Goal: Information Seeking & Learning: Learn about a topic

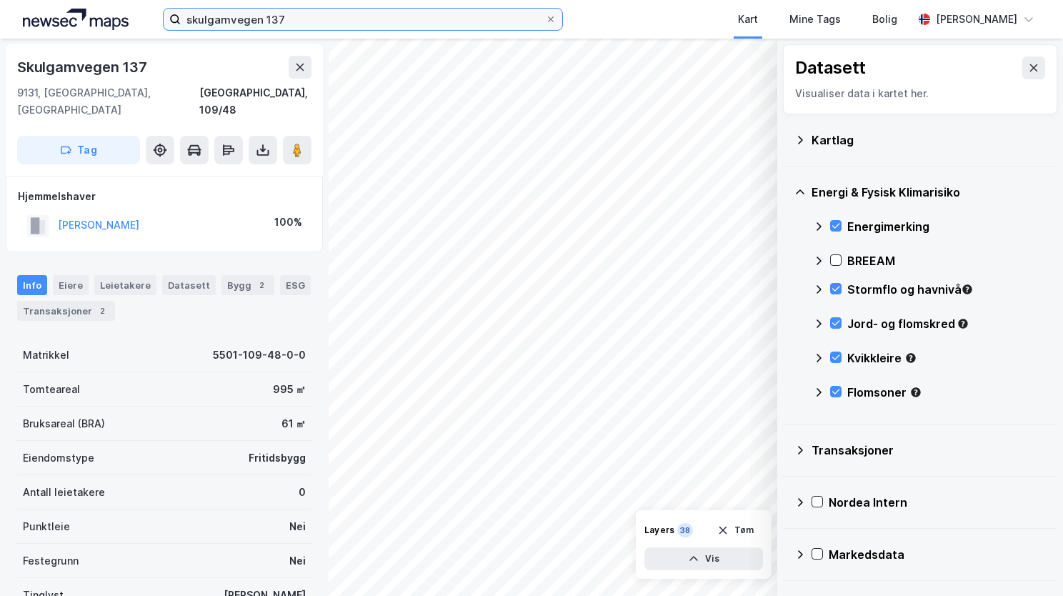
click at [287, 9] on input "skulgamvegen 137" at bounding box center [363, 19] width 364 height 21
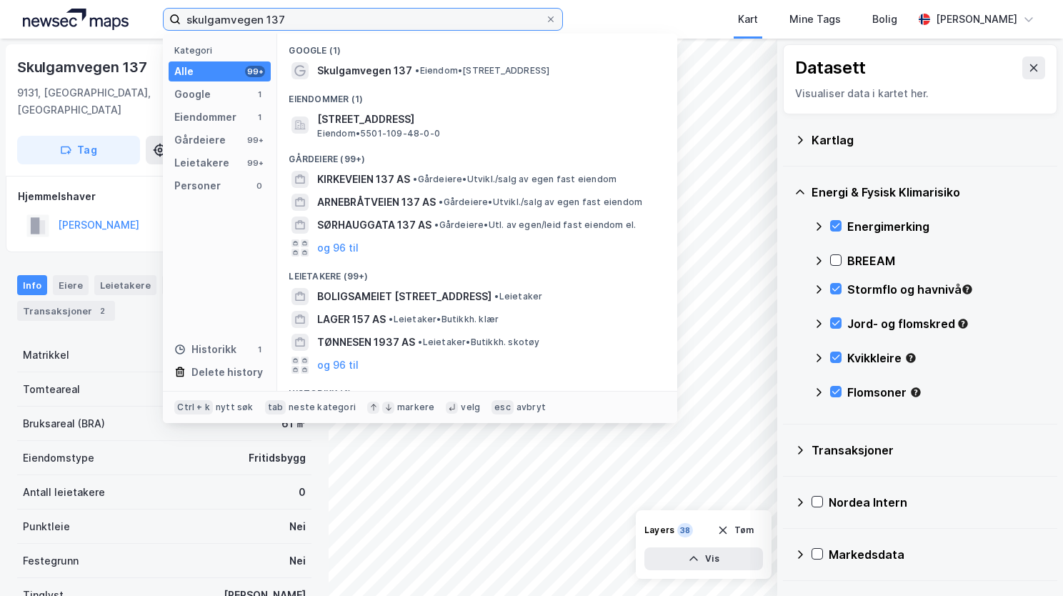
drag, startPoint x: 287, startPoint y: 9, endPoint x: 175, endPoint y: 19, distance: 112.6
click at [175, 19] on label "skulgamvegen 137" at bounding box center [363, 19] width 400 height 23
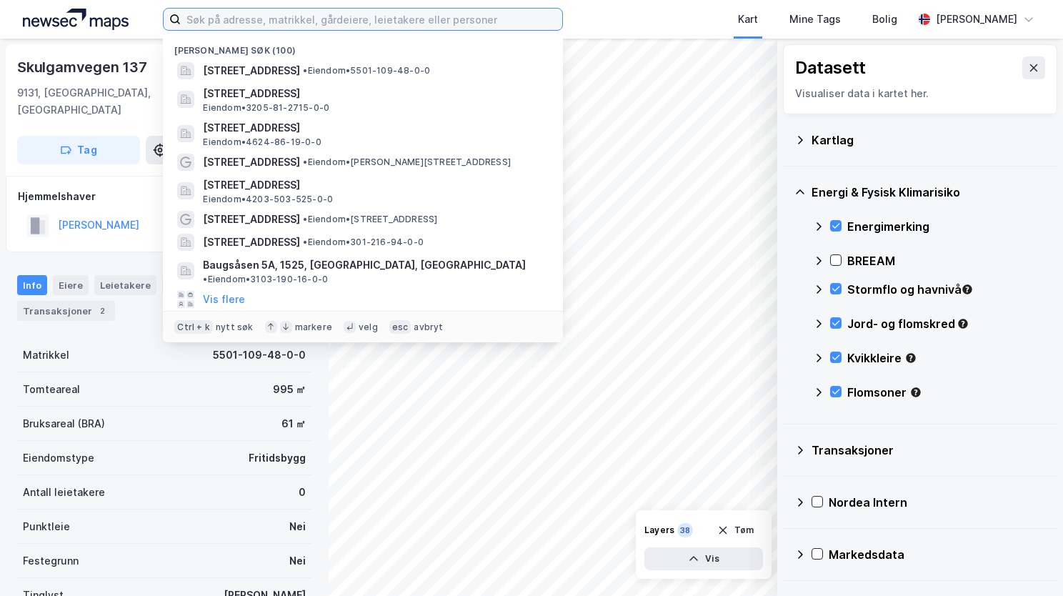
paste input "[STREET_ADDRESS]"
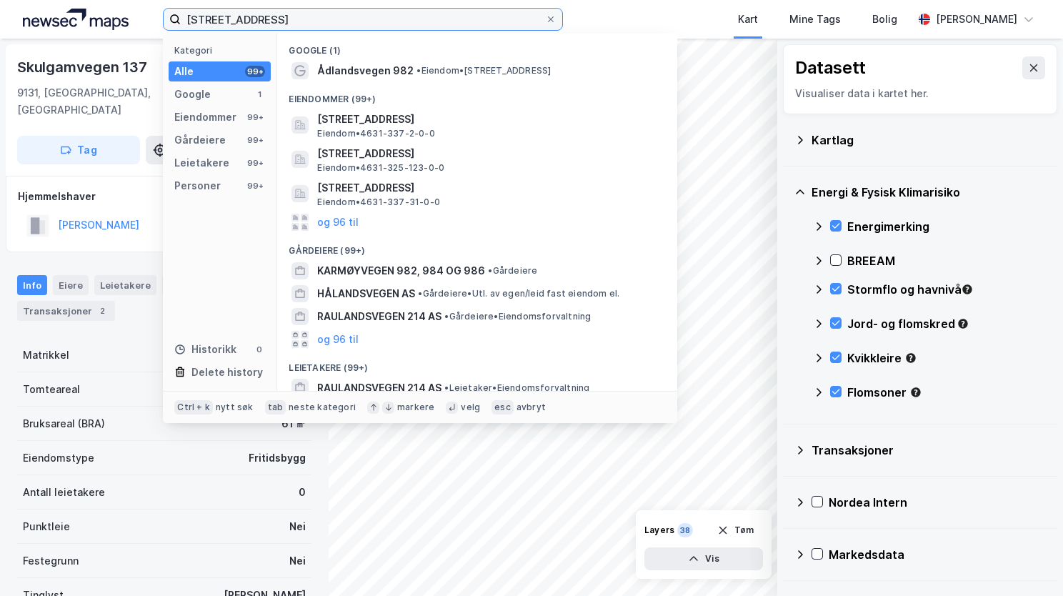
type input "[STREET_ADDRESS]"
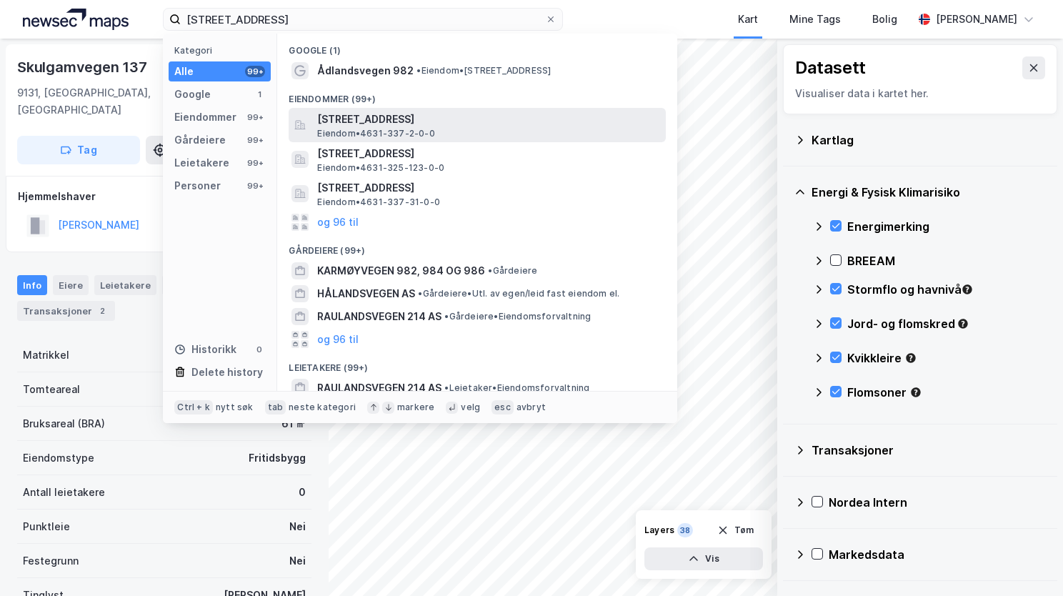
click at [399, 121] on span "[STREET_ADDRESS]" at bounding box center [488, 119] width 343 height 17
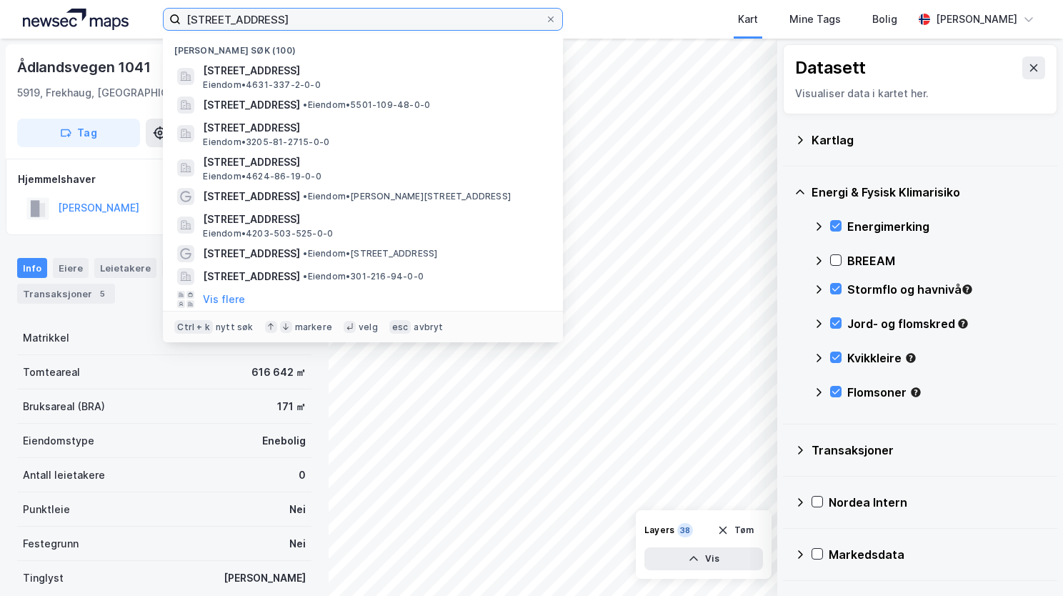
click at [420, 25] on input "[STREET_ADDRESS]" at bounding box center [363, 19] width 364 height 21
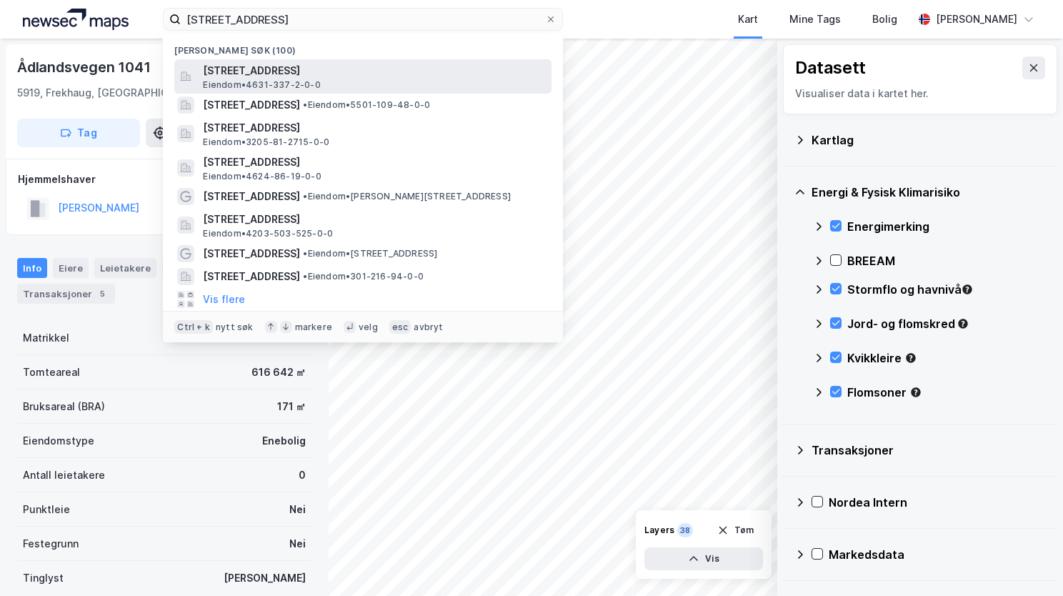
click at [386, 78] on span "[STREET_ADDRESS]" at bounding box center [374, 70] width 343 height 17
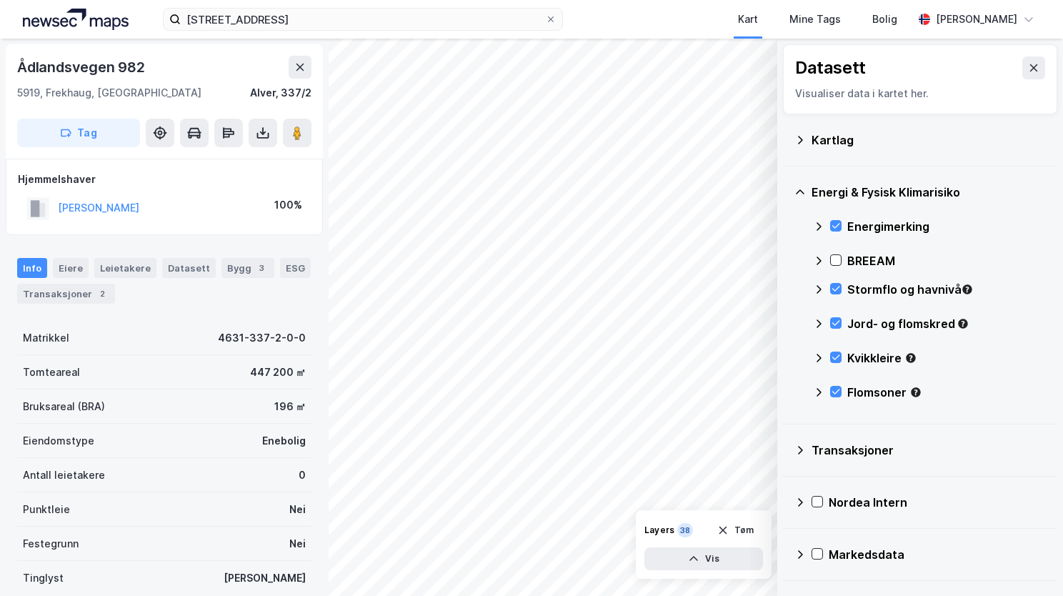
click at [803, 139] on icon at bounding box center [799, 139] width 11 height 11
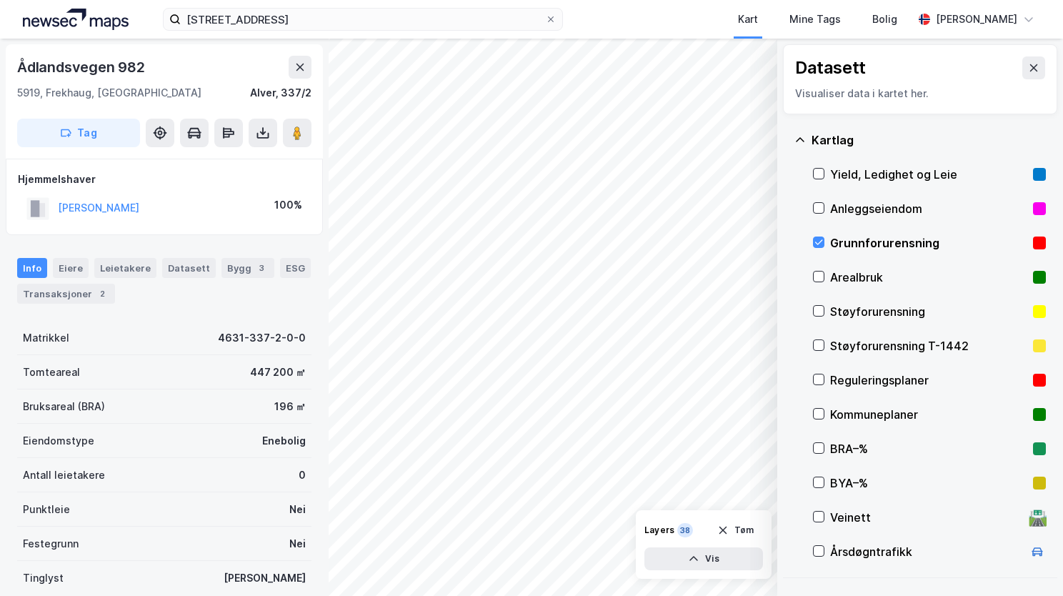
click at [801, 142] on icon at bounding box center [799, 139] width 11 height 11
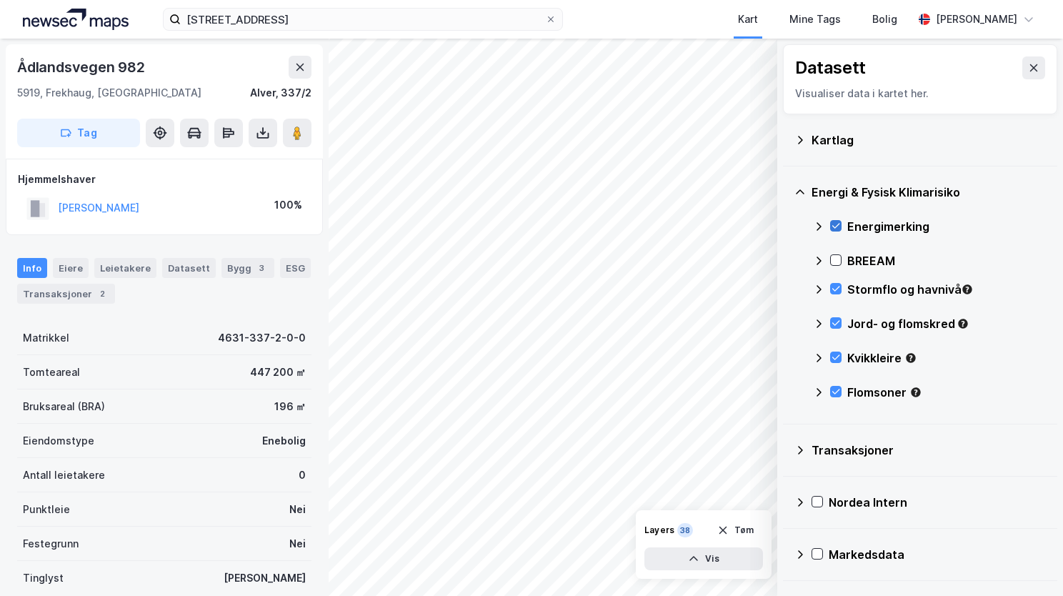
click at [836, 224] on icon at bounding box center [836, 226] width 10 height 10
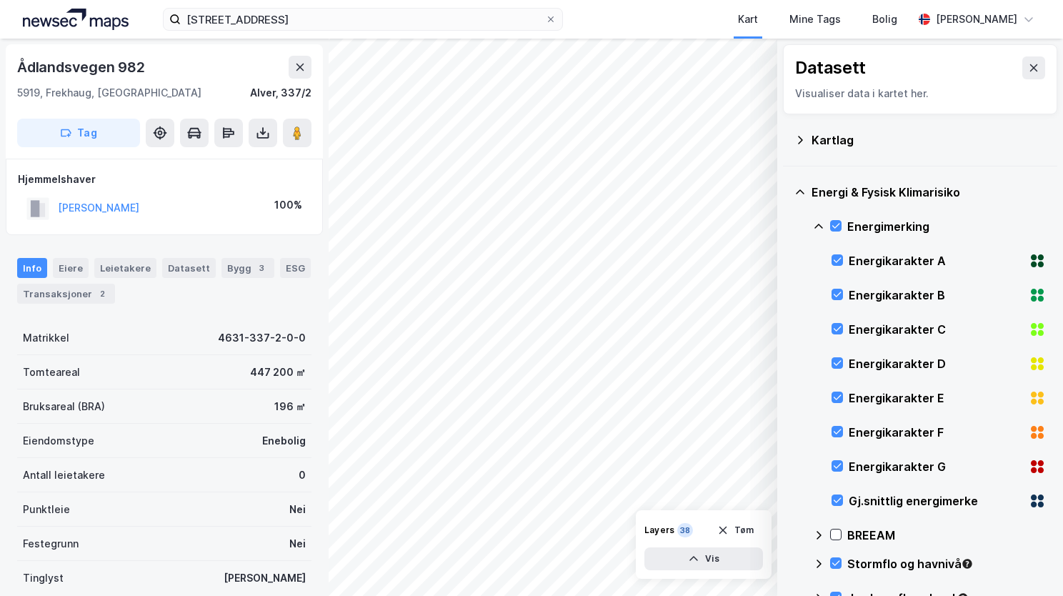
click at [816, 224] on icon at bounding box center [818, 226] width 11 height 11
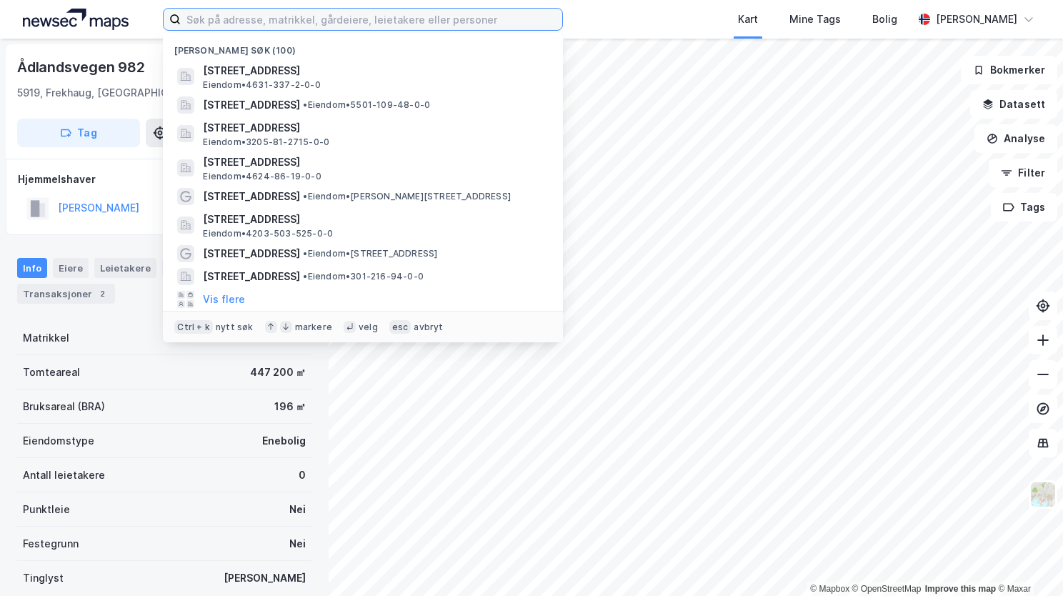
click at [229, 21] on input at bounding box center [371, 19] width 381 height 21
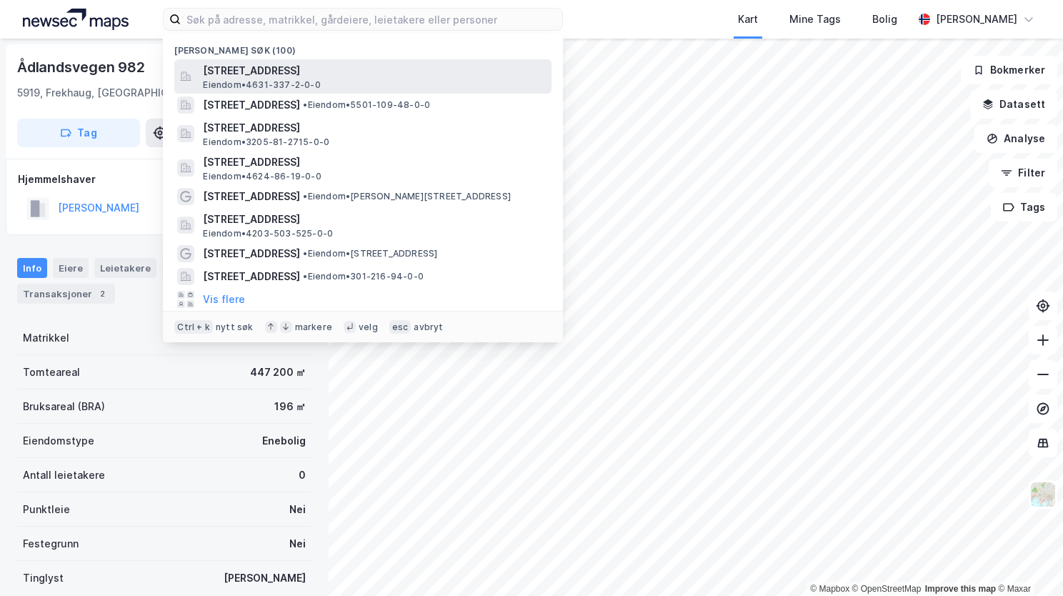
click at [246, 79] on span "Eiendom • 4631-337-2-0-0" at bounding box center [261, 84] width 117 height 11
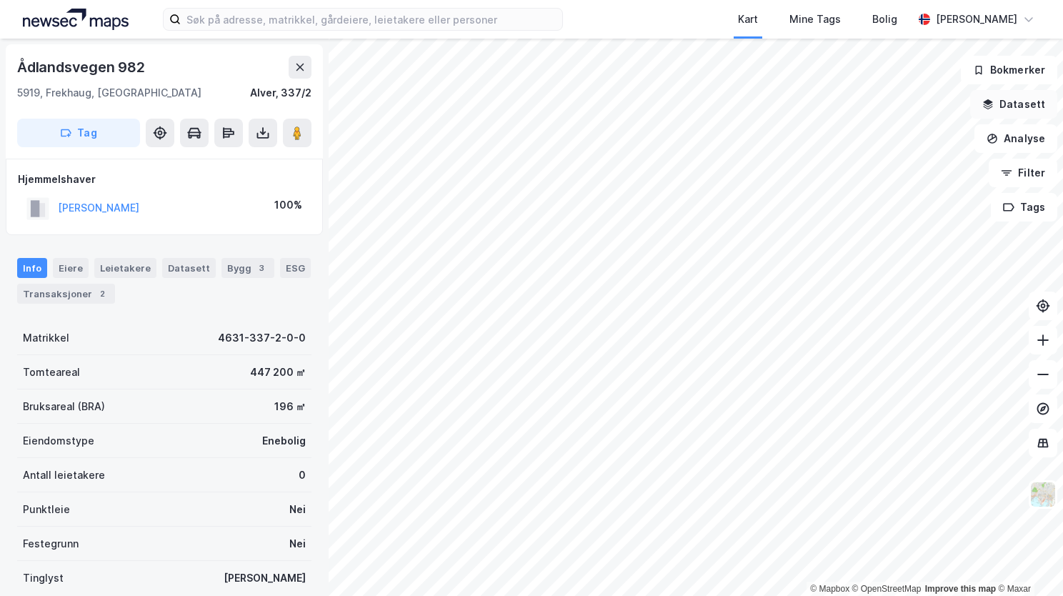
click at [993, 101] on icon "button" at bounding box center [988, 102] width 9 height 6
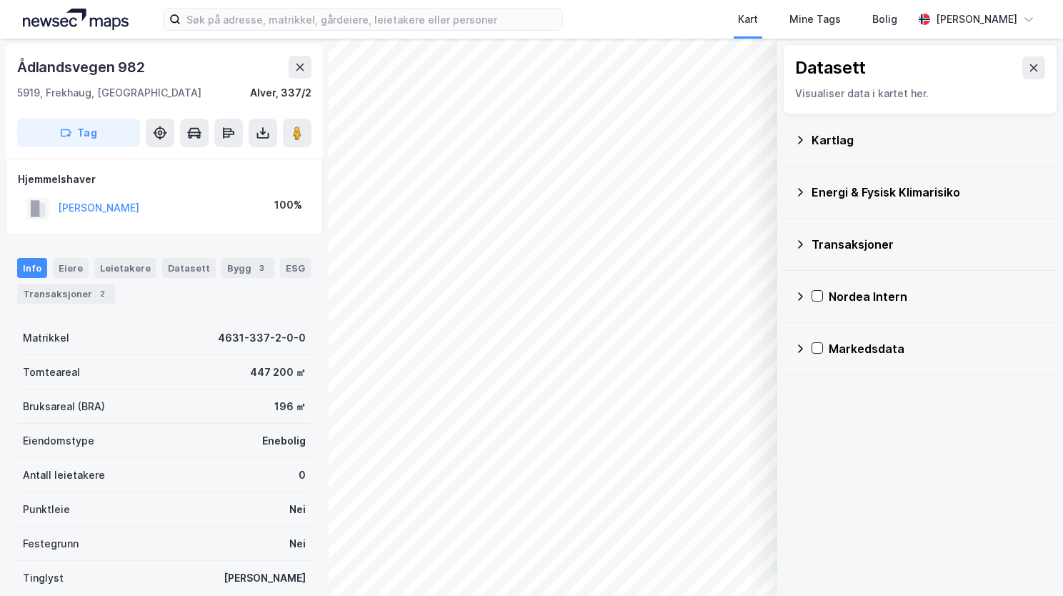
click at [801, 139] on icon at bounding box center [799, 139] width 11 height 11
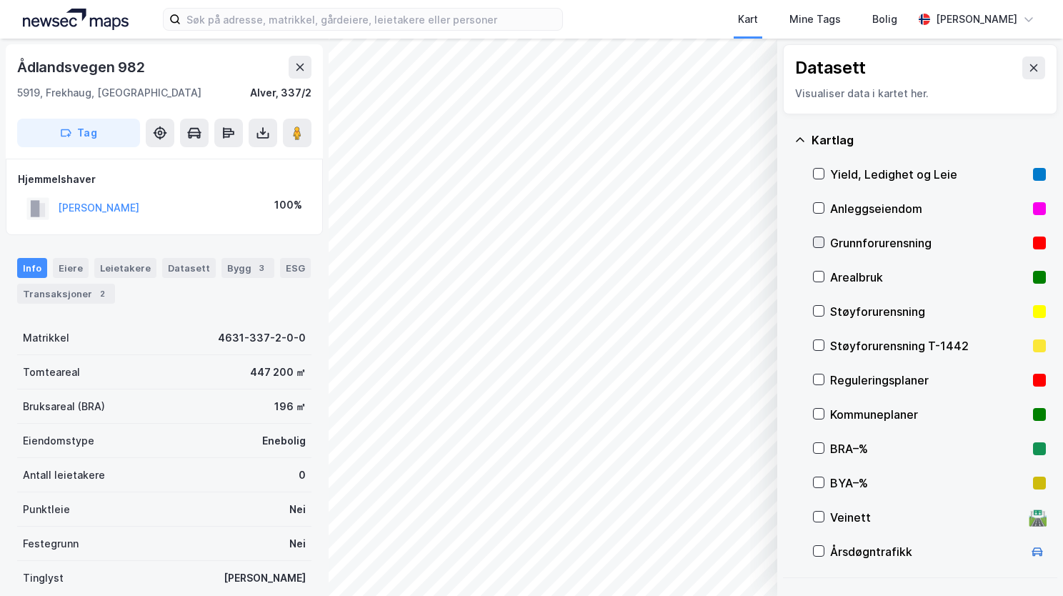
click at [823, 239] on icon at bounding box center [819, 242] width 10 height 10
click at [803, 141] on icon at bounding box center [799, 139] width 11 height 11
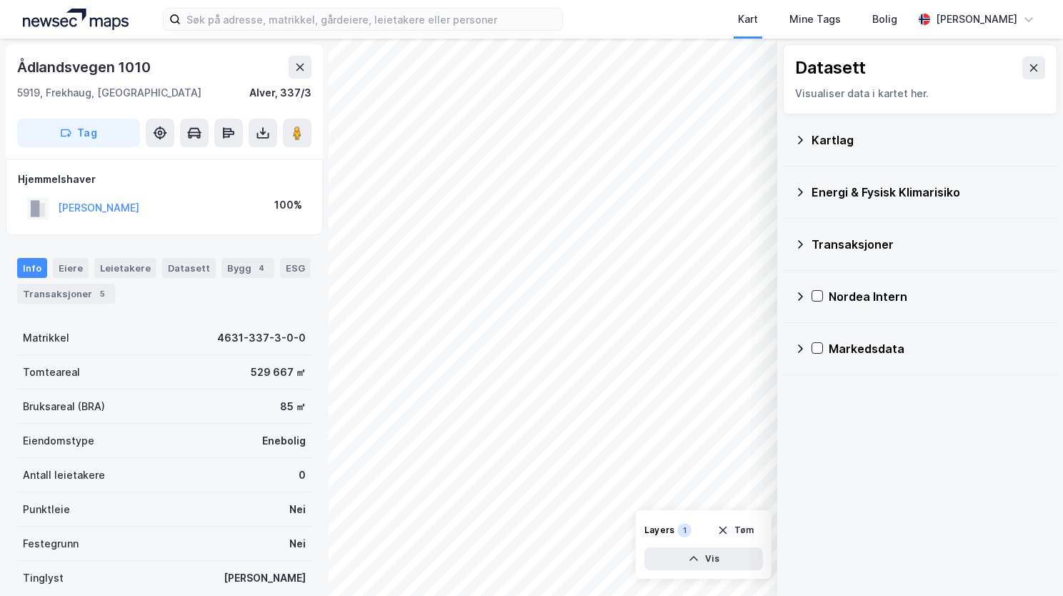
click at [814, 192] on div "Energi & Fysisk Klimarisiko" at bounding box center [928, 192] width 234 height 17
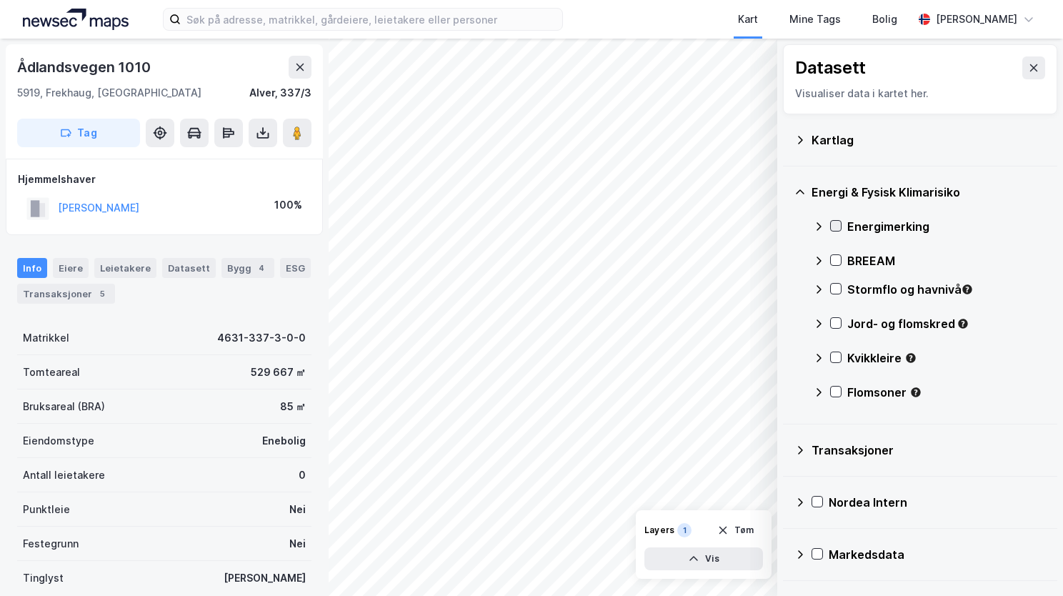
click at [838, 225] on icon at bounding box center [836, 226] width 10 height 10
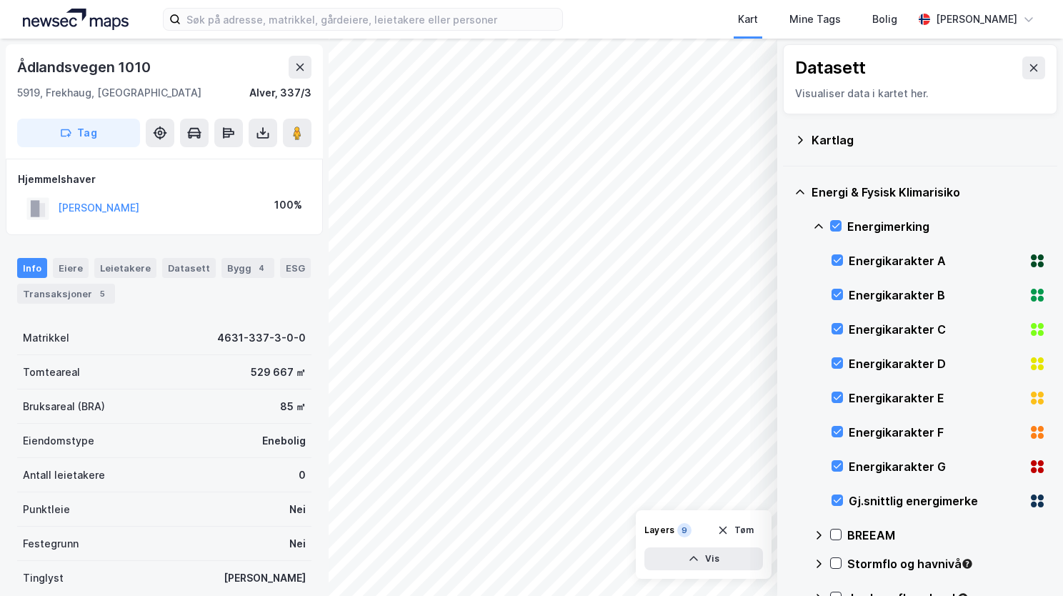
click at [822, 225] on icon at bounding box center [818, 226] width 11 height 11
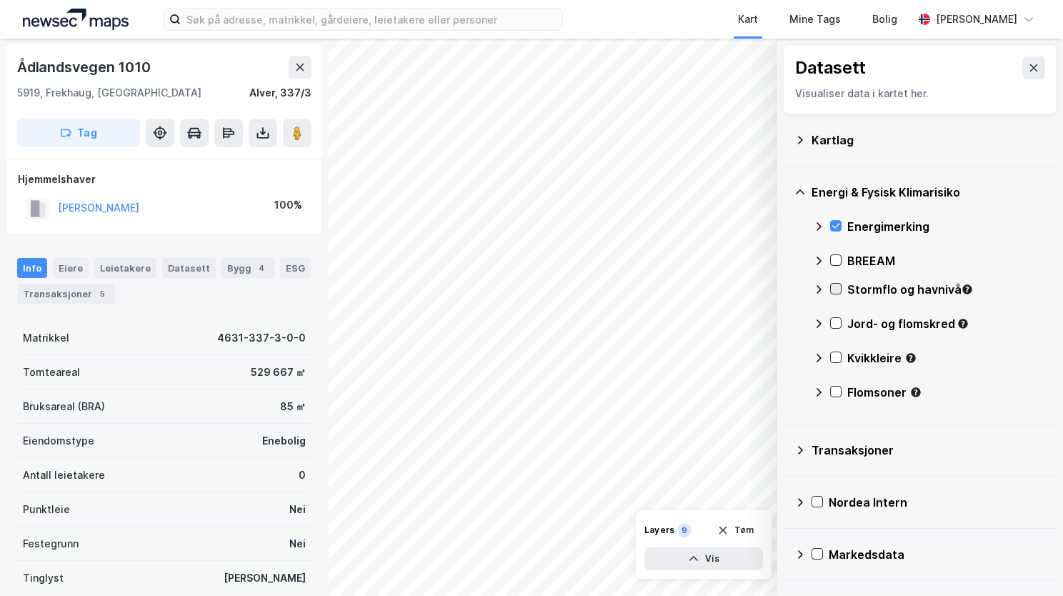
click at [836, 289] on icon at bounding box center [836, 288] width 8 height 5
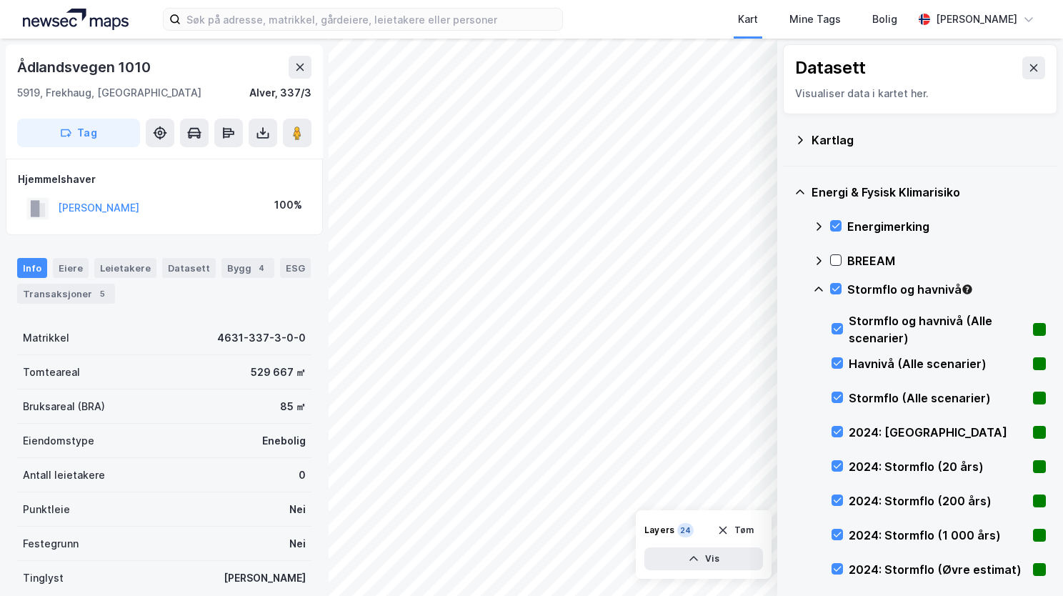
click at [820, 289] on icon at bounding box center [818, 289] width 11 height 11
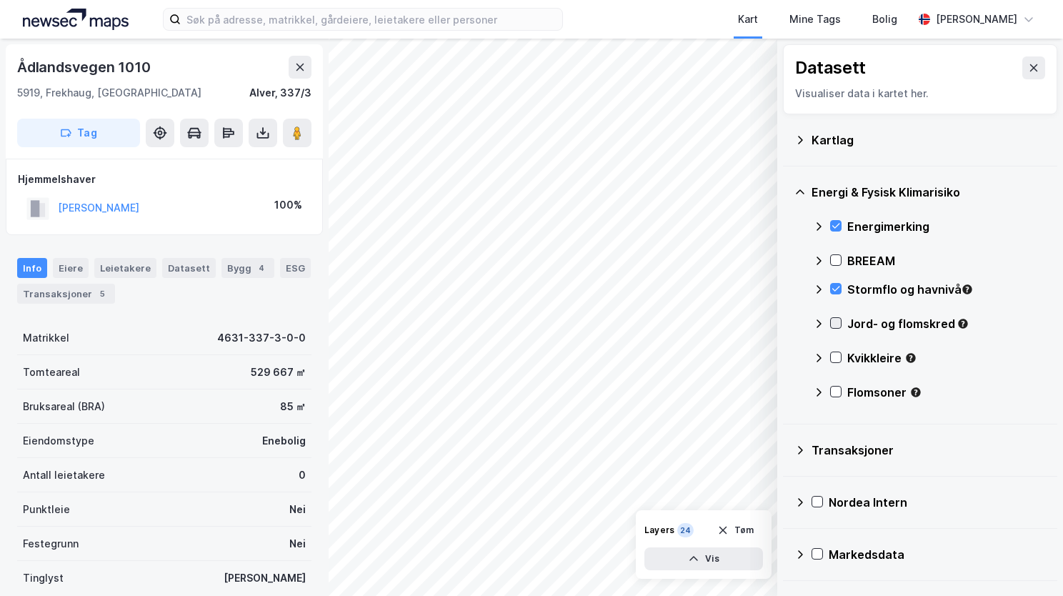
click at [834, 324] on icon at bounding box center [836, 323] width 8 height 5
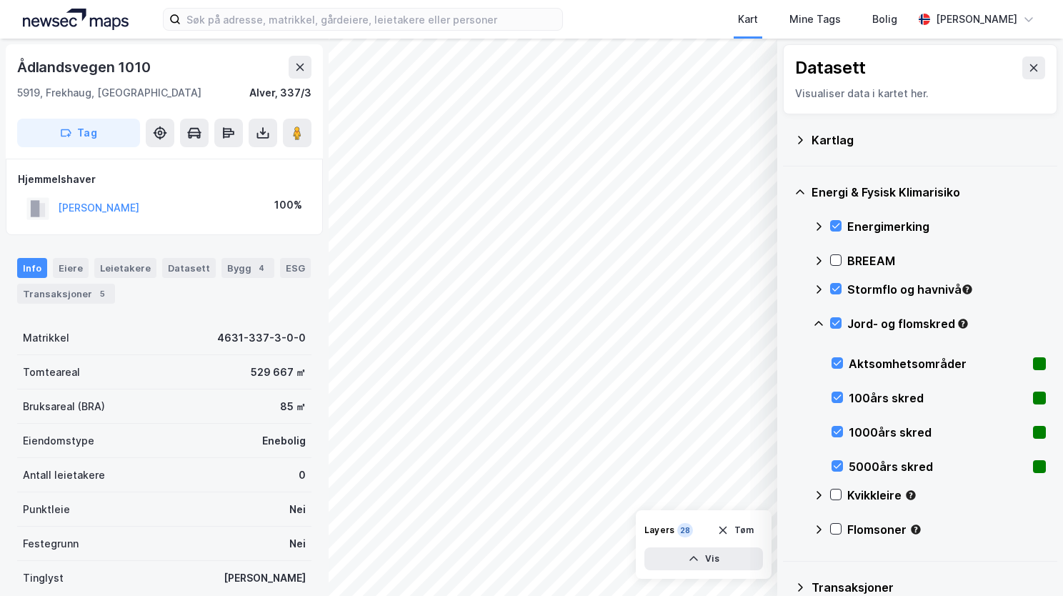
click at [820, 321] on icon at bounding box center [818, 323] width 11 height 11
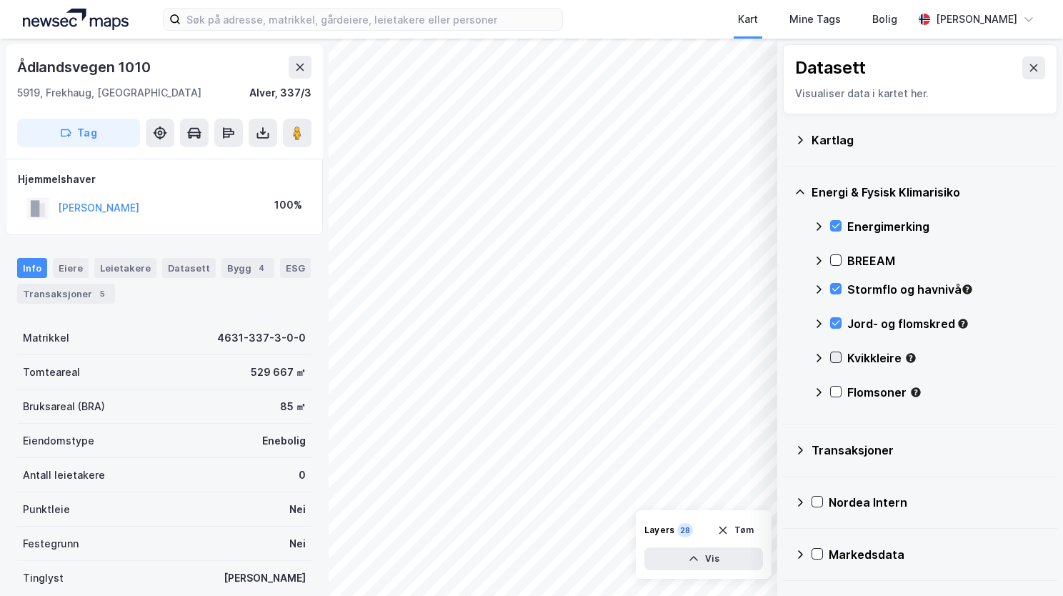
click at [836, 356] on icon at bounding box center [836, 357] width 10 height 10
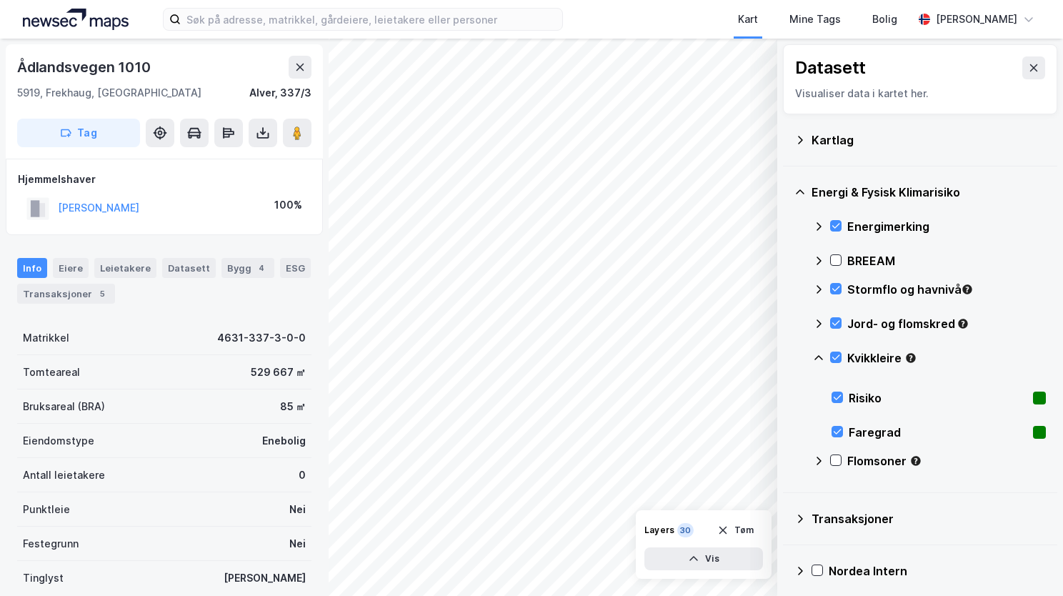
click at [816, 354] on icon at bounding box center [818, 357] width 11 height 11
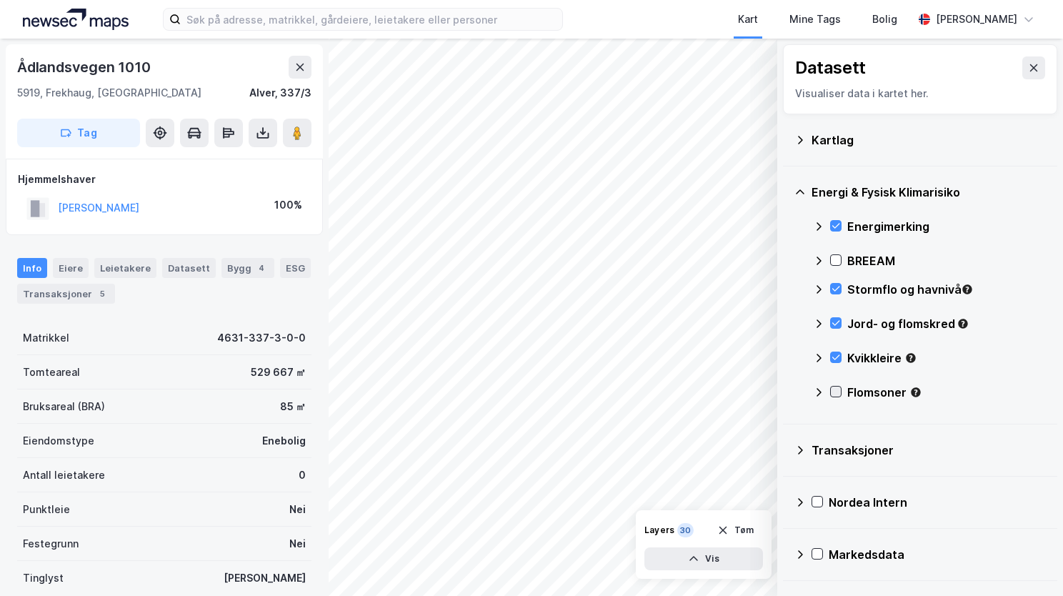
click at [838, 389] on icon at bounding box center [836, 391] width 10 height 10
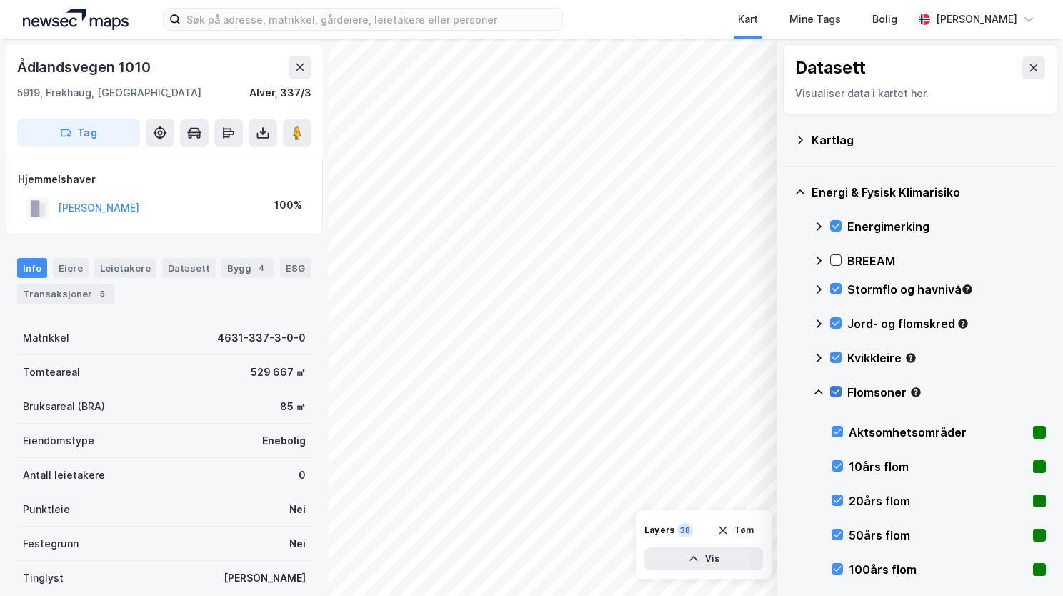
click at [838, 386] on icon at bounding box center [836, 391] width 10 height 10
click at [840, 466] on icon at bounding box center [837, 466] width 10 height 10
click at [838, 495] on icon at bounding box center [837, 500] width 10 height 10
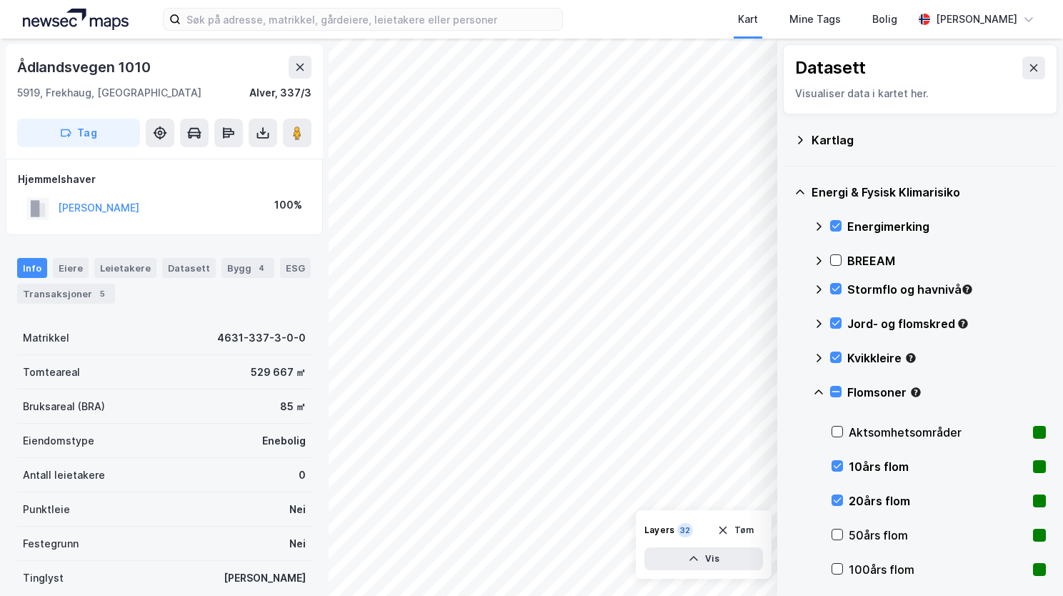
scroll to position [143, 0]
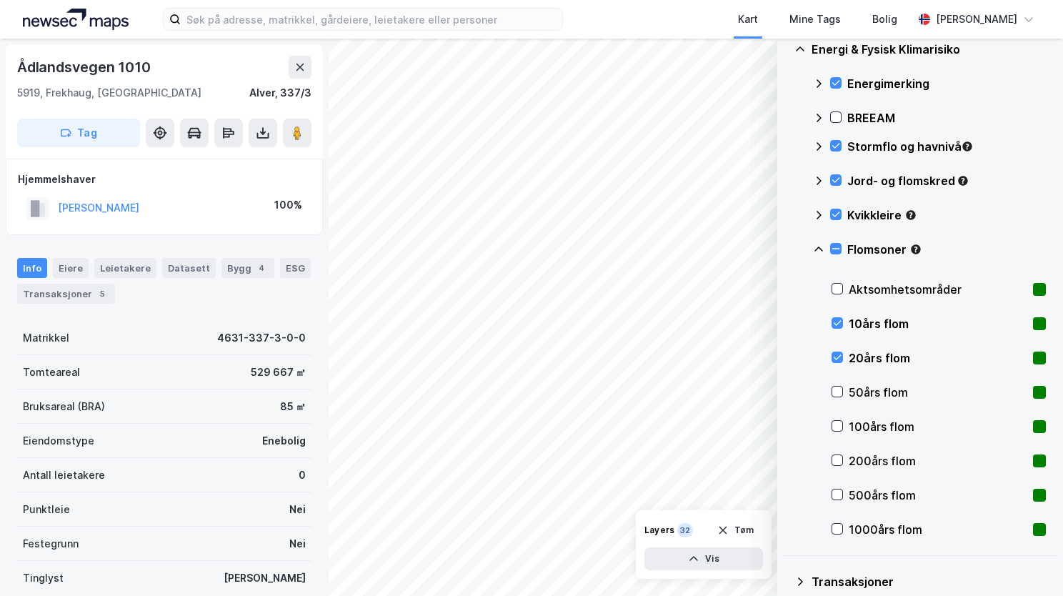
drag, startPoint x: 839, startPoint y: 390, endPoint x: 835, endPoint y: 397, distance: 8.0
click at [839, 391] on icon at bounding box center [838, 391] width 8 height 5
click at [837, 424] on icon at bounding box center [837, 426] width 10 height 10
click at [839, 464] on icon at bounding box center [837, 460] width 10 height 10
click at [836, 494] on icon at bounding box center [837, 494] width 10 height 10
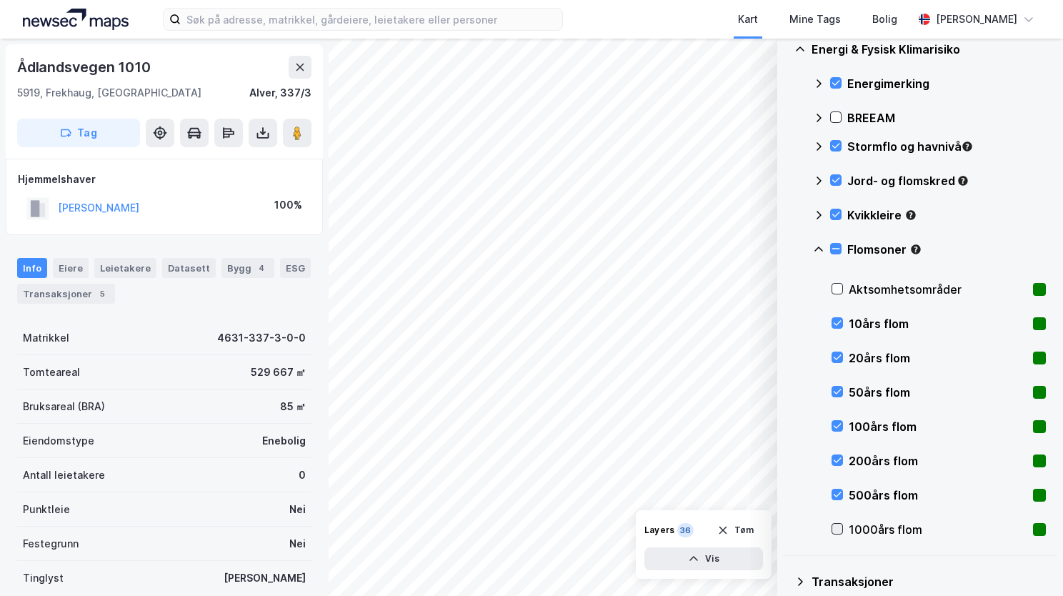
click at [836, 529] on icon at bounding box center [837, 529] width 10 height 10
click at [836, 291] on icon at bounding box center [837, 289] width 10 height 10
click at [817, 249] on icon at bounding box center [818, 249] width 11 height 11
